Goal: Information Seeking & Learning: Learn about a topic

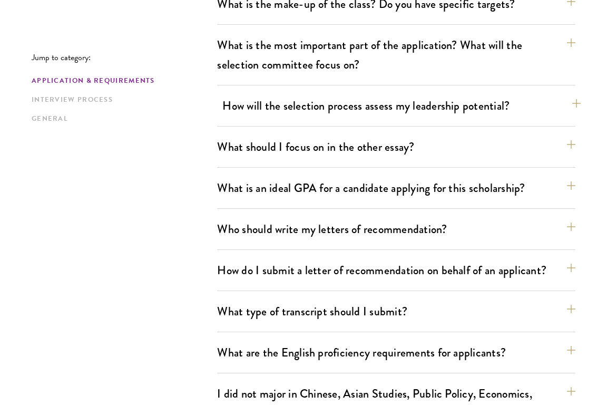
scroll to position [627, 0]
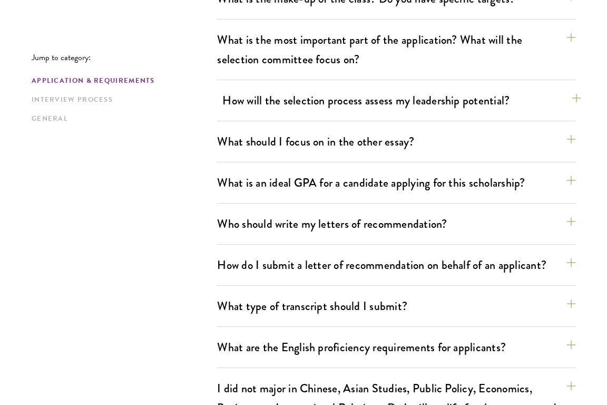
click at [271, 99] on button "How will the selection process assess my leadership potential?" at bounding box center [401, 101] width 358 height 24
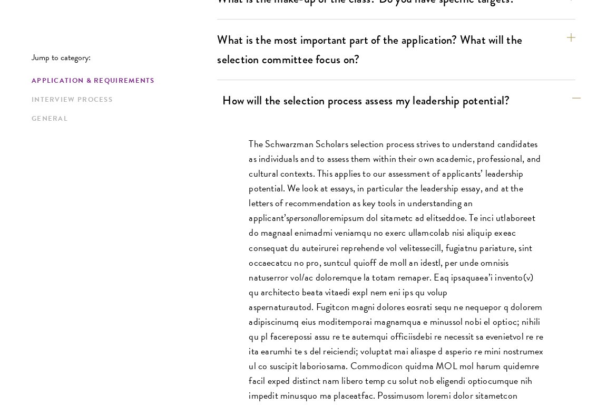
click at [271, 99] on button "How will the selection process assess my leadership potential?" at bounding box center [401, 101] width 358 height 24
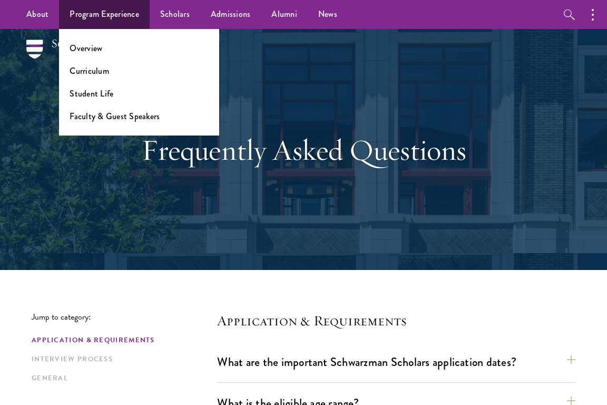
scroll to position [0, 0]
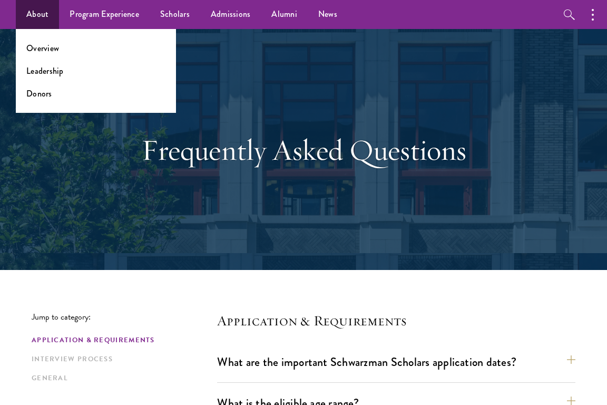
click at [32, 7] on link "About" at bounding box center [37, 14] width 43 height 29
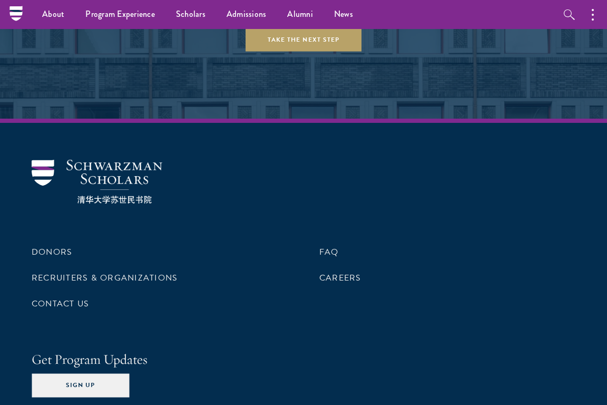
scroll to position [4248, 0]
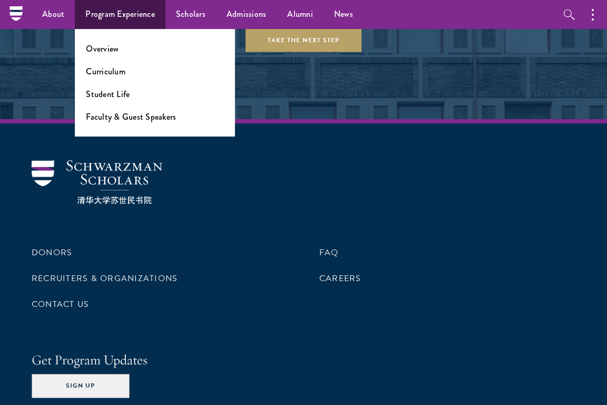
click at [121, 26] on link "Program Experience" at bounding box center [120, 14] width 91 height 29
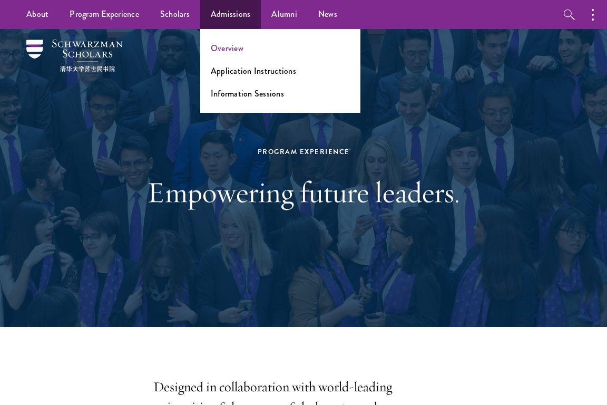
click at [234, 50] on link "Overview" at bounding box center [227, 48] width 33 height 12
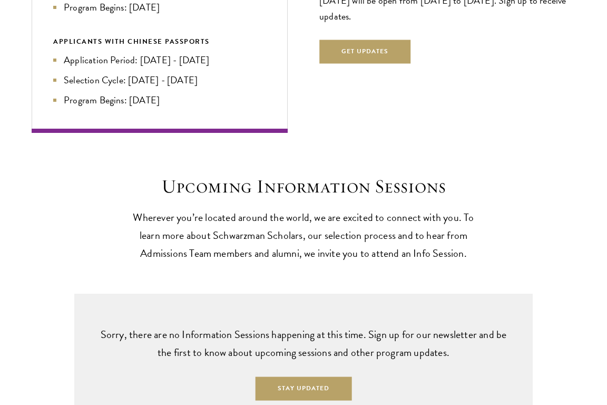
scroll to position [2346, 0]
